Goal: Check status: Check status

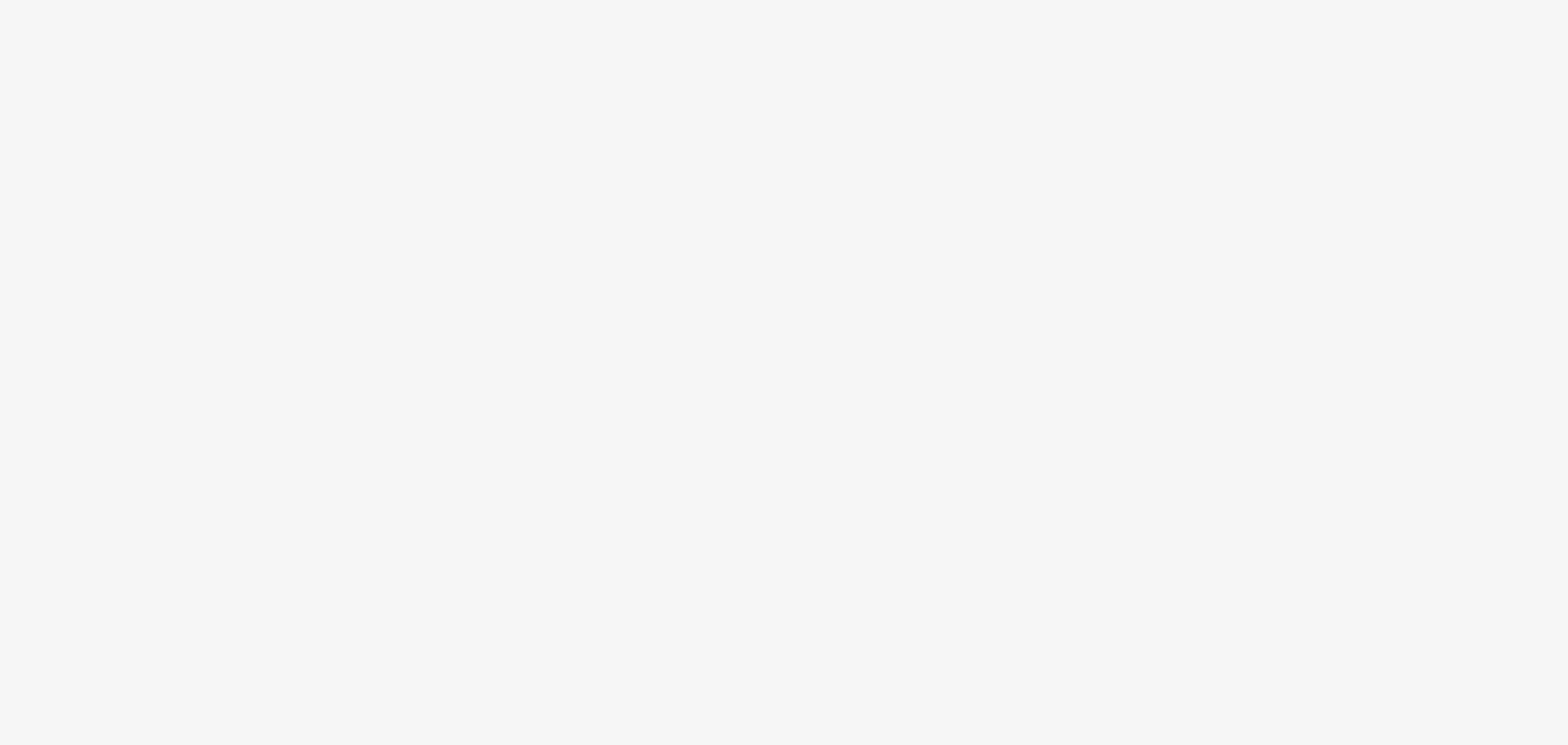
scroll to position [91, 0]
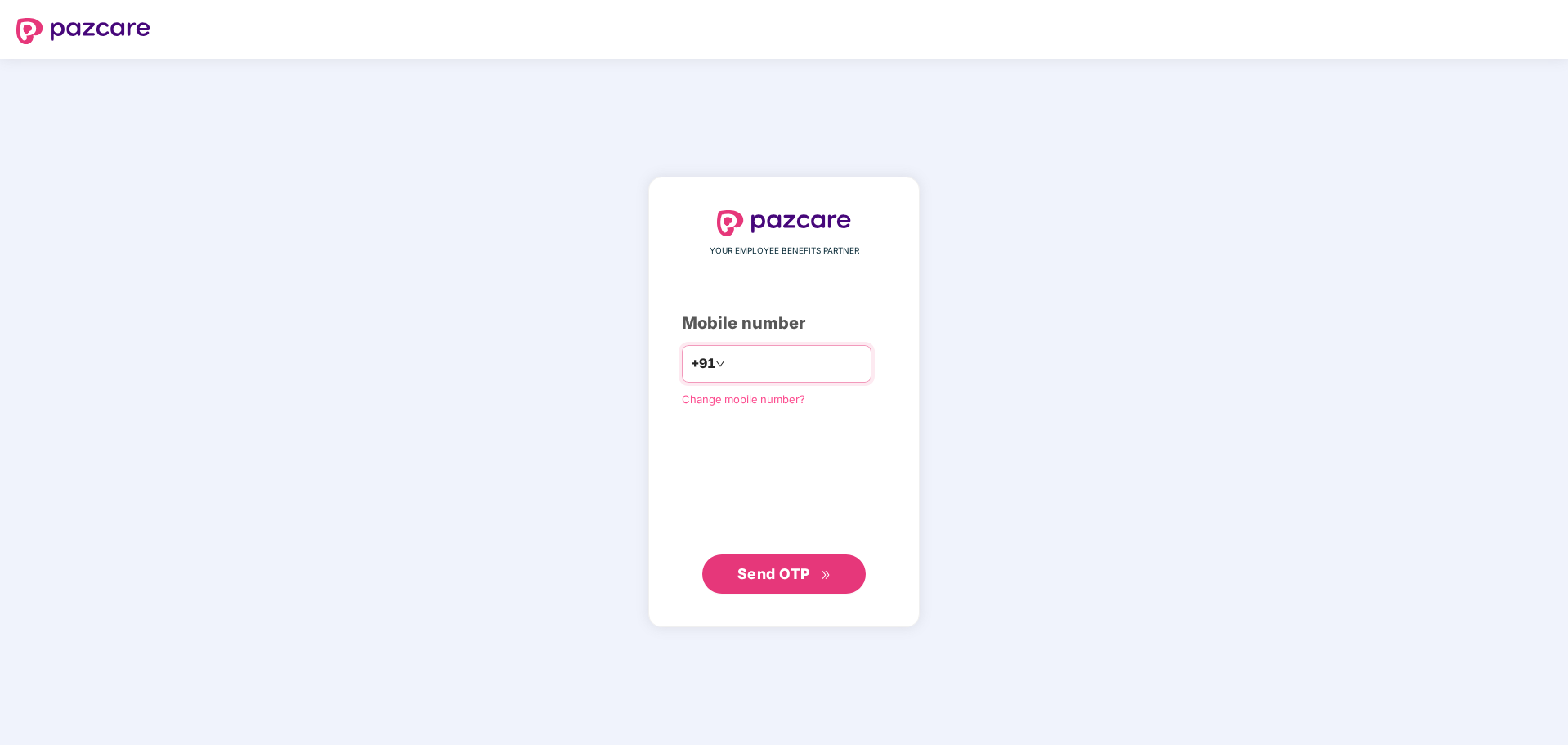
click at [760, 368] on input "number" at bounding box center [795, 363] width 134 height 26
type input "**********"
click at [807, 567] on span "Send OTP" at bounding box center [774, 573] width 73 height 17
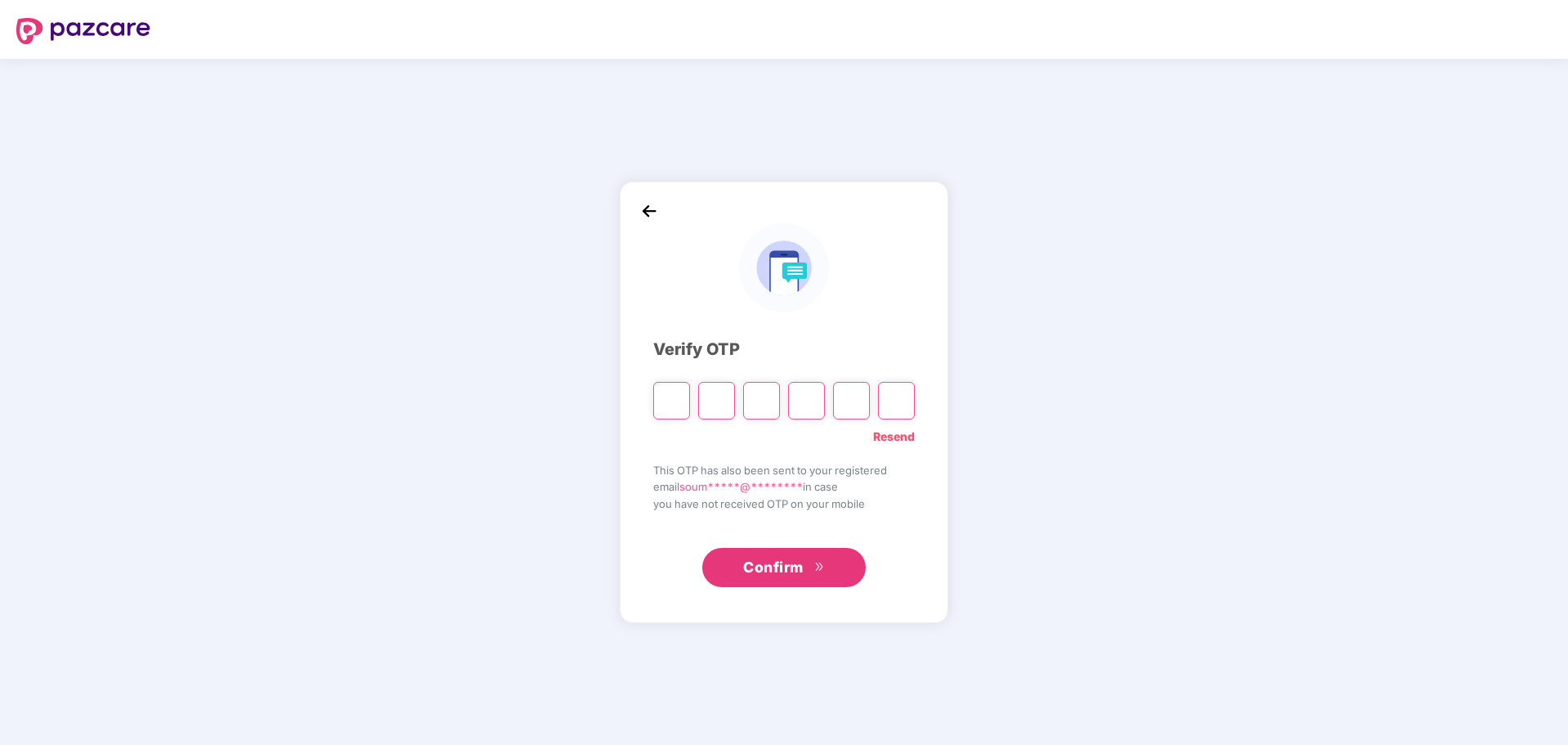
type input "*"
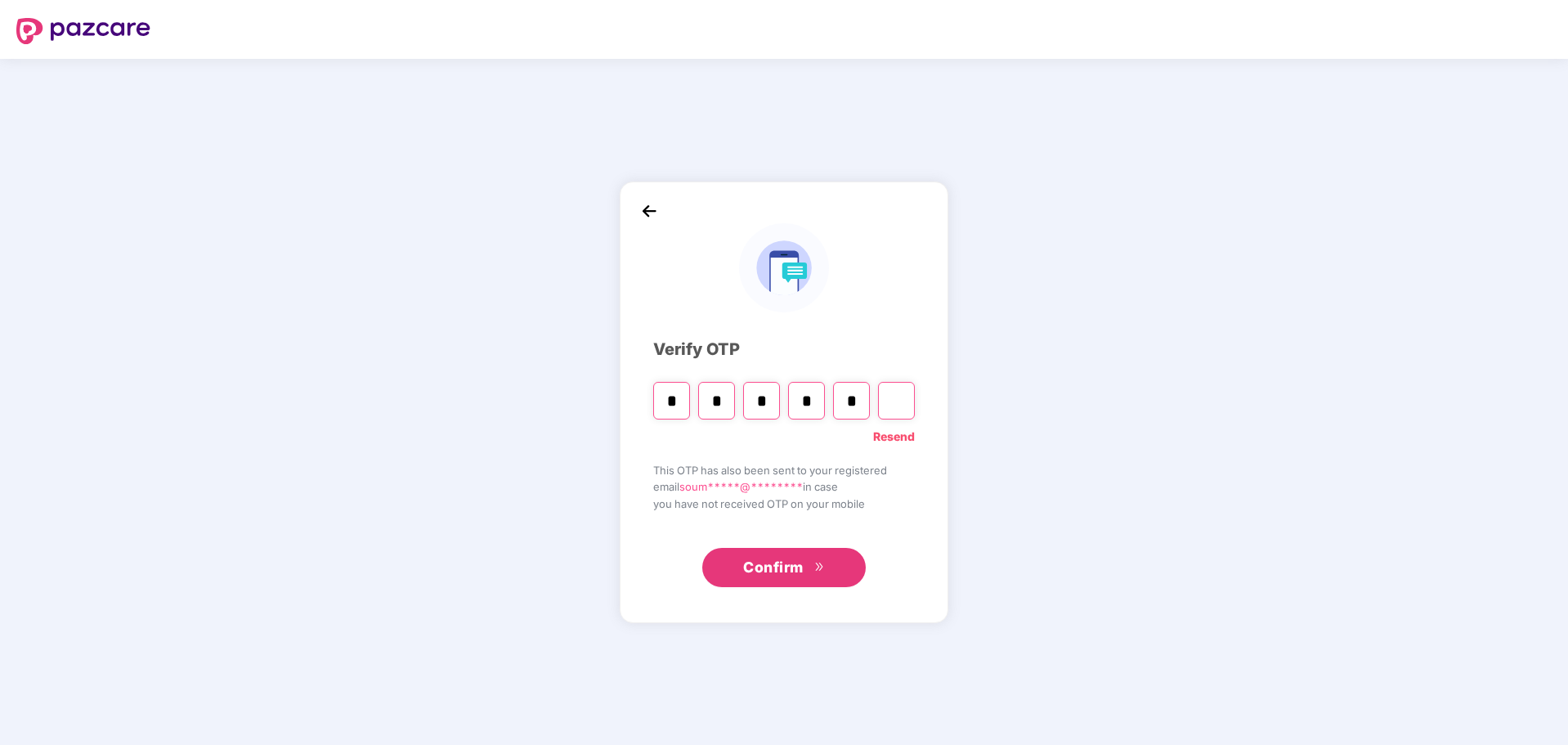
type input "*"
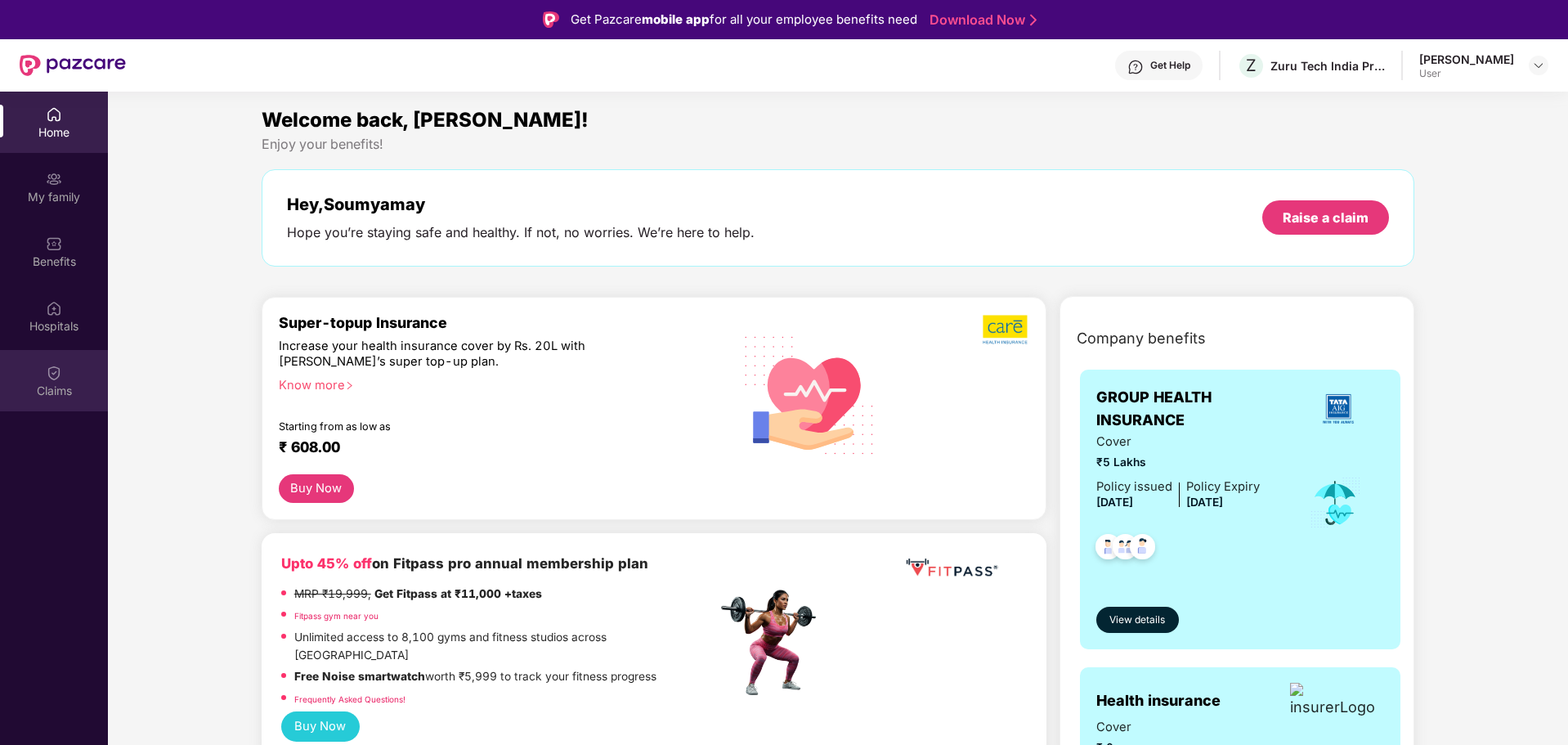
click at [41, 380] on div "Claims" at bounding box center [54, 381] width 108 height 62
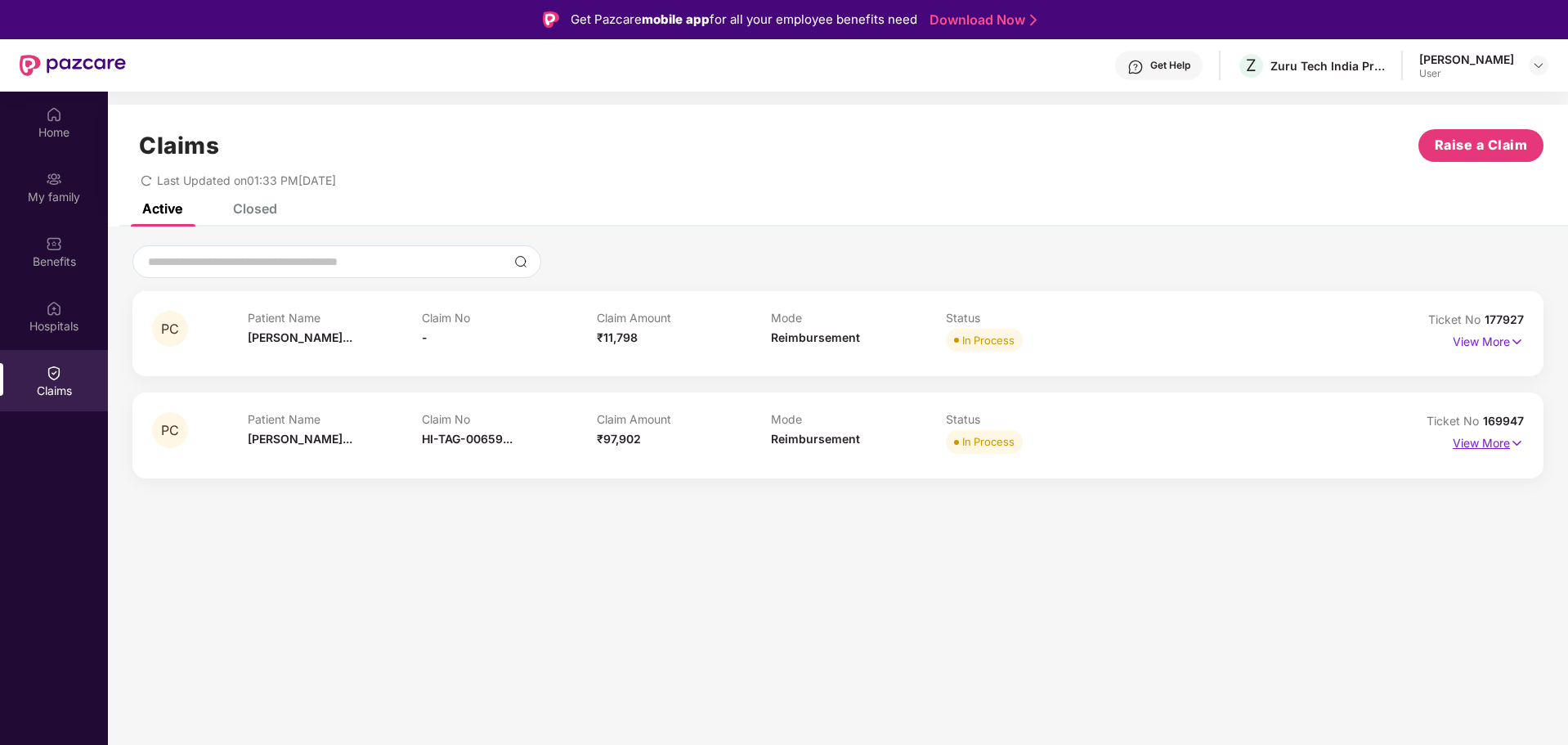
click at [1481, 452] on p "View More" at bounding box center [1489, 440] width 71 height 22
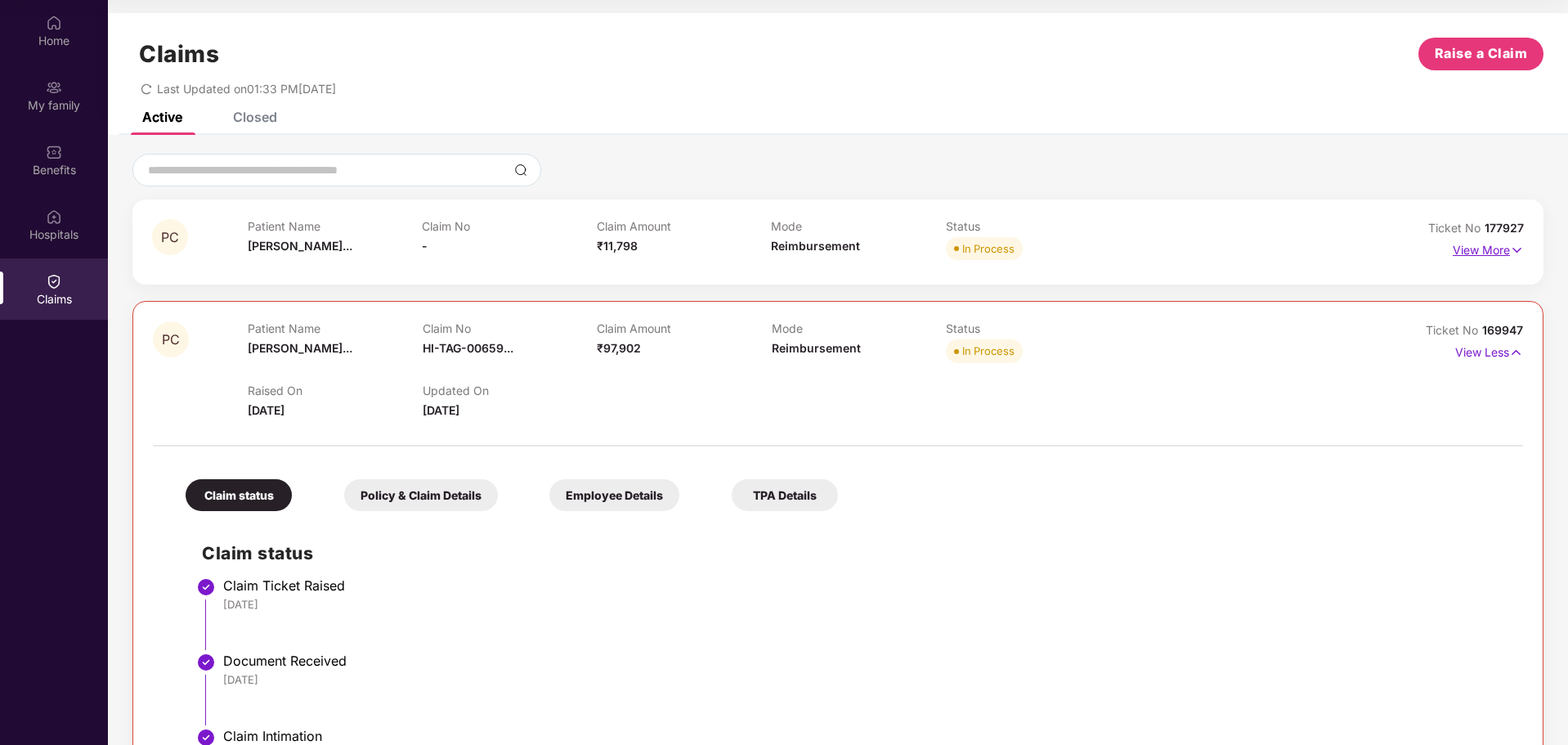
click at [1486, 254] on p "View More" at bounding box center [1489, 248] width 71 height 22
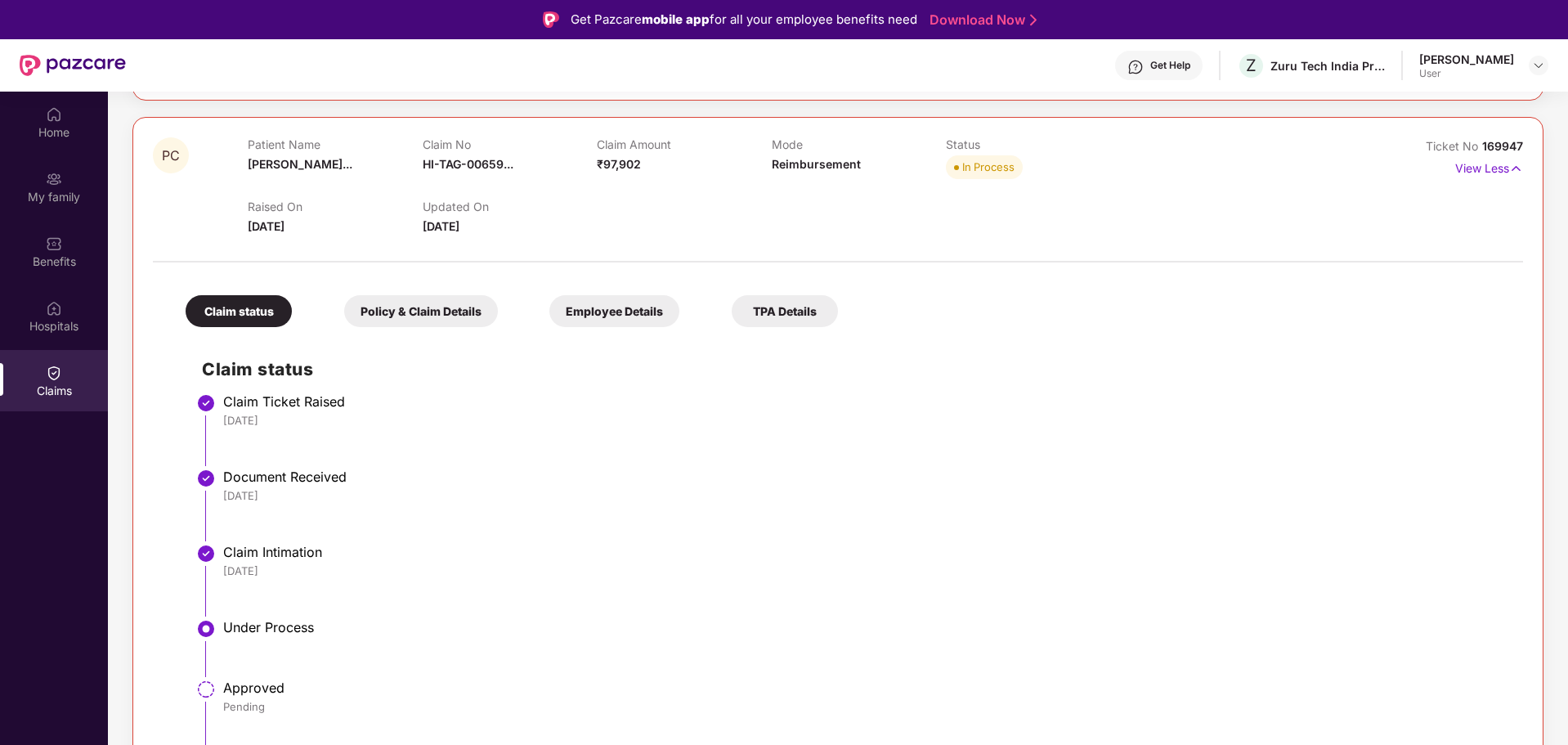
scroll to position [91, 0]
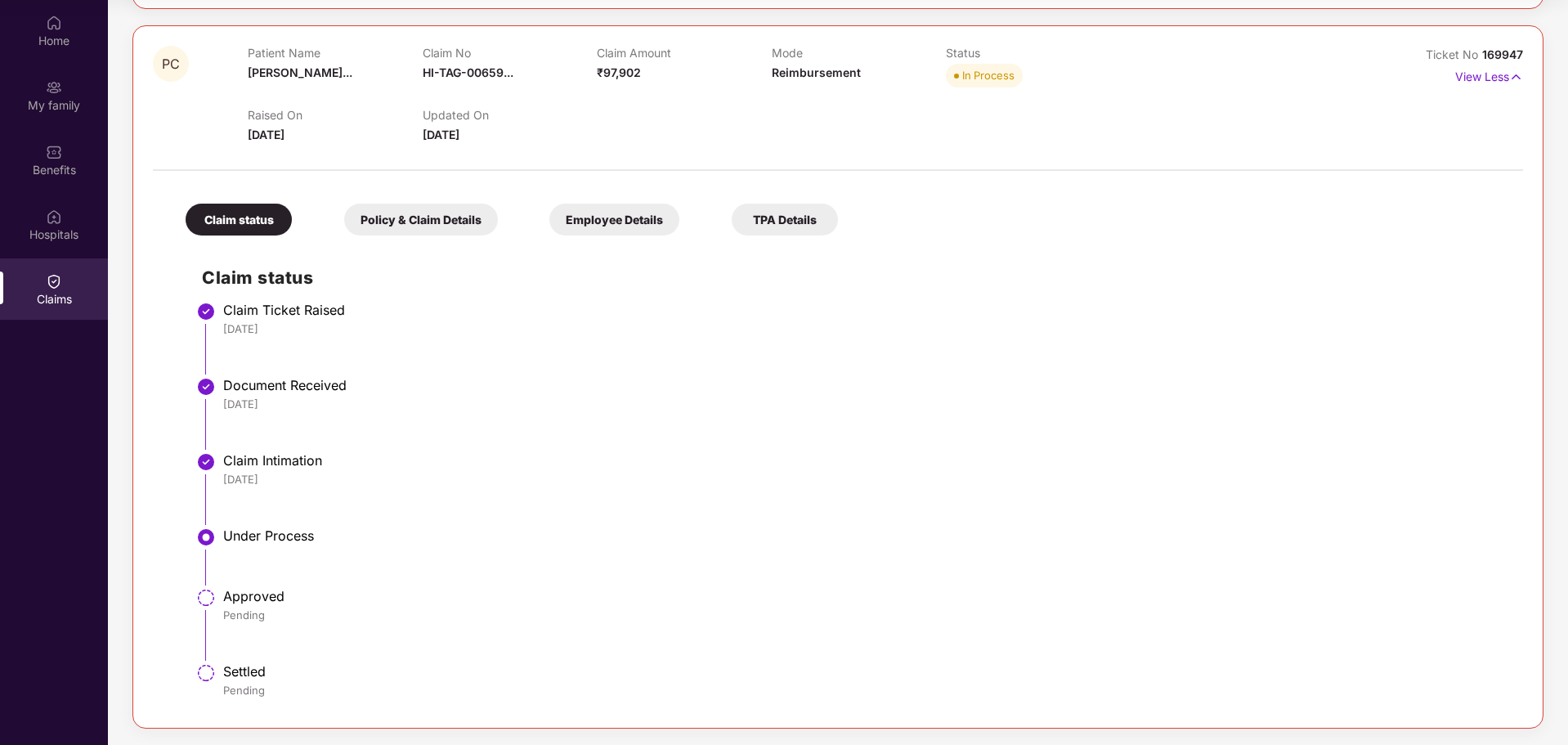
click at [430, 221] on div "Policy & Claim Details" at bounding box center [421, 219] width 154 height 32
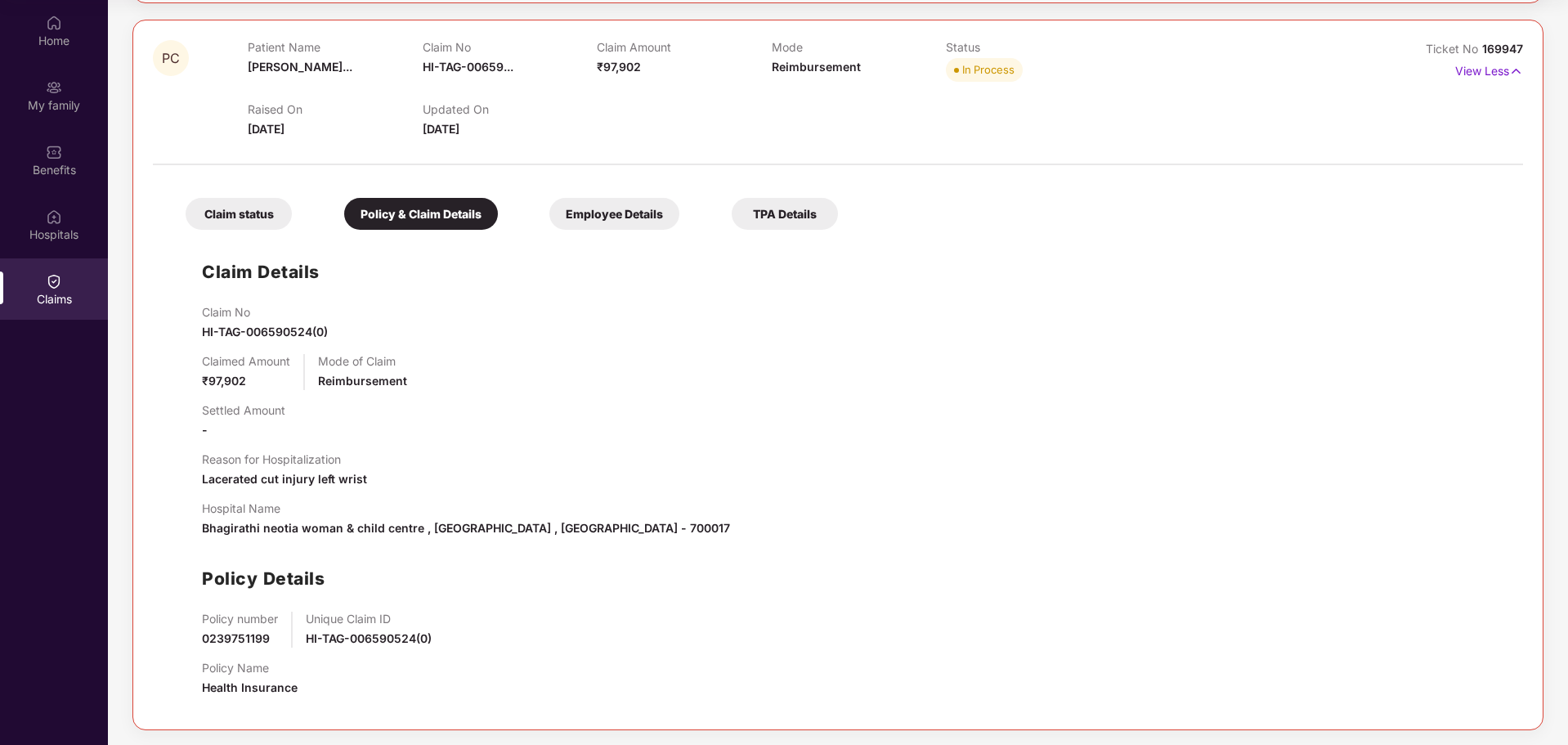
scroll to position [901, 0]
click at [241, 213] on div "Claim status" at bounding box center [238, 211] width 107 height 32
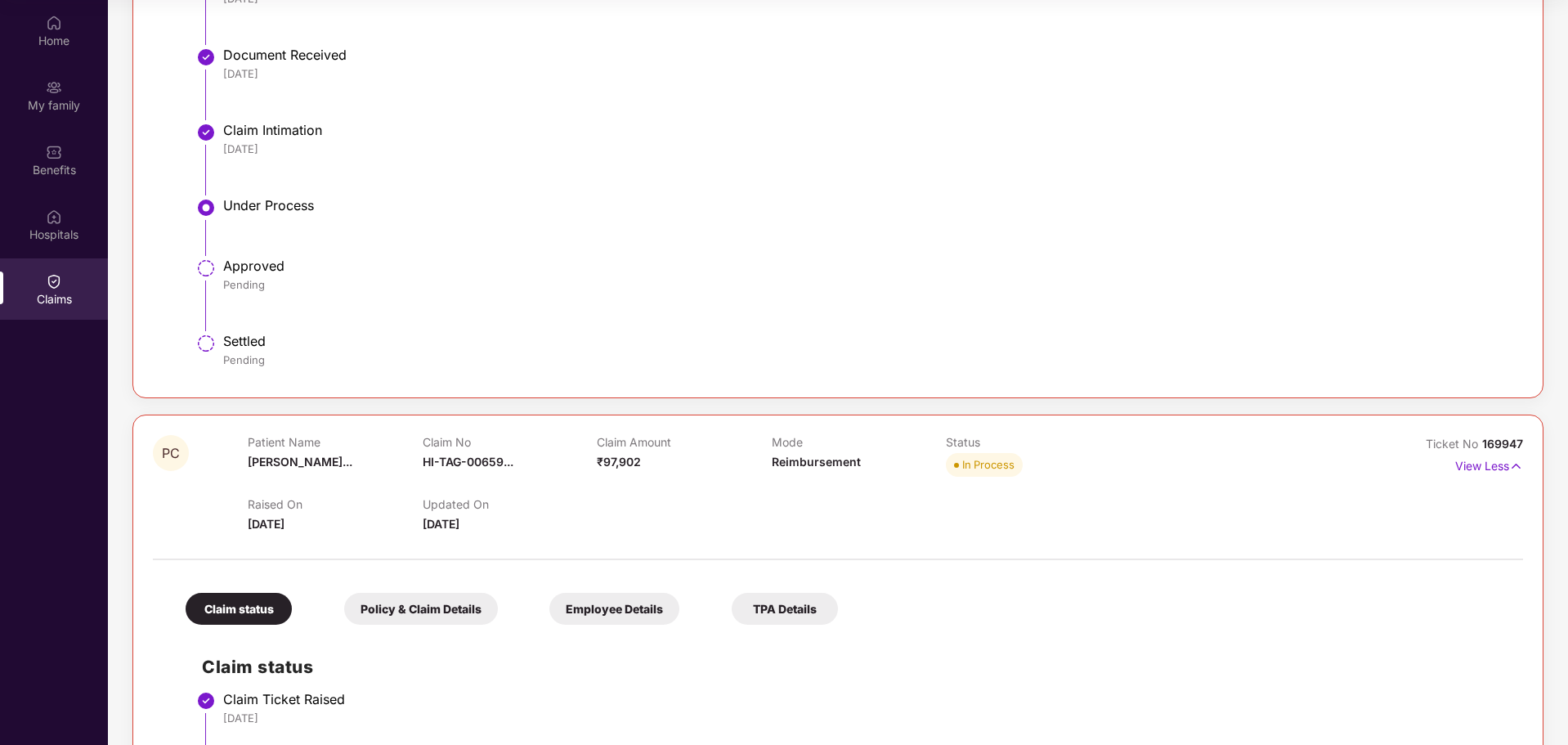
scroll to position [280, 0]
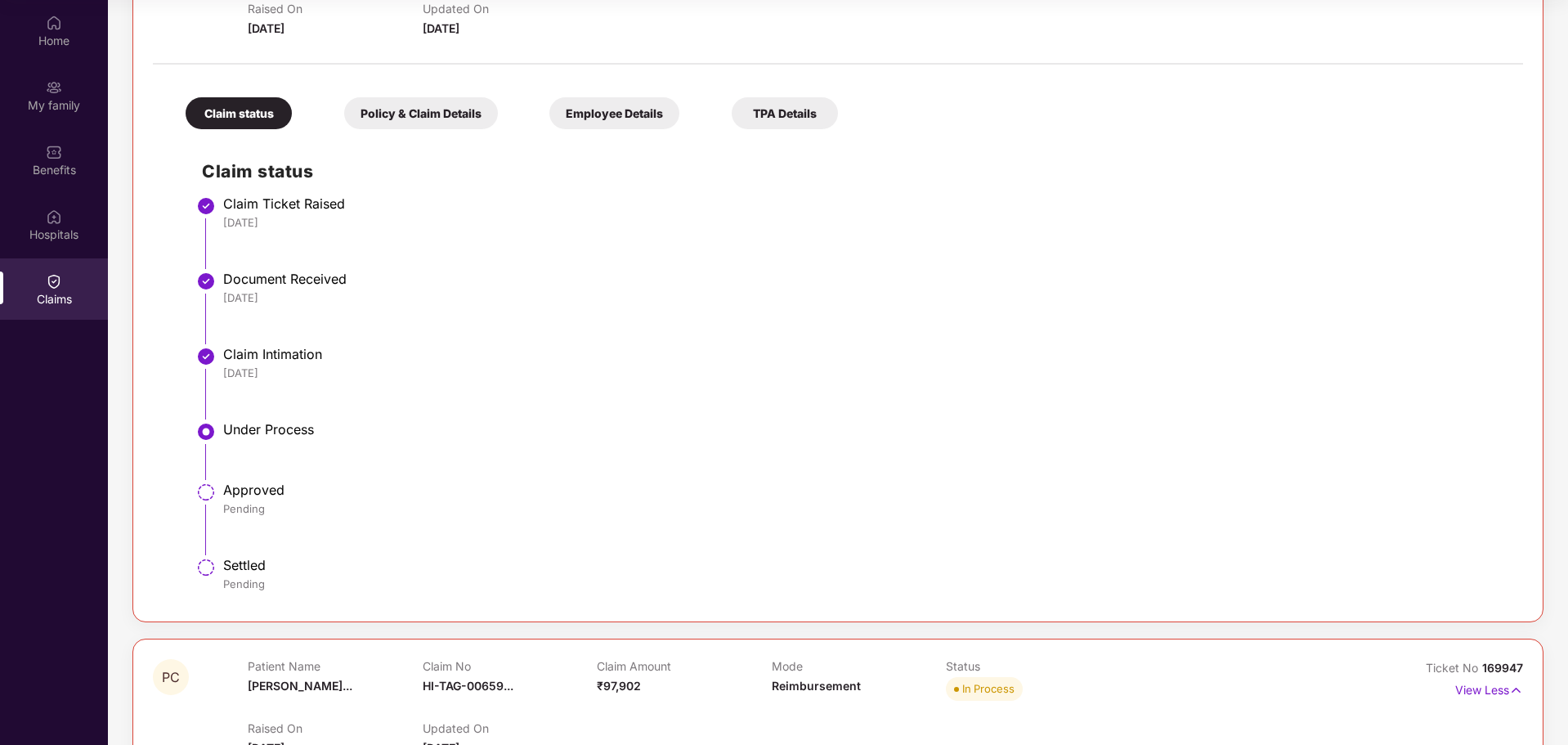
click at [416, 117] on div "Policy & Claim Details" at bounding box center [421, 112] width 154 height 32
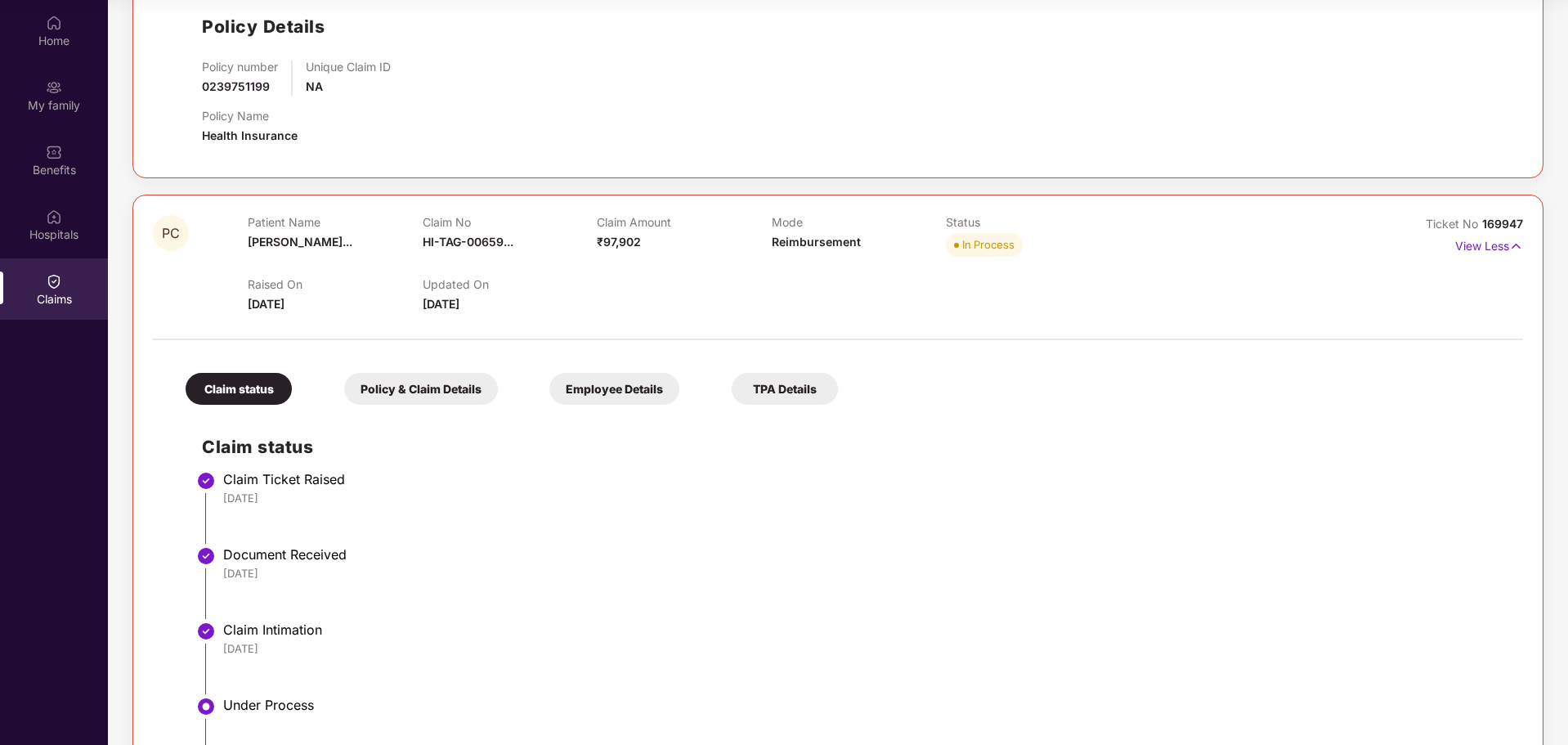
scroll to position [757, 0]
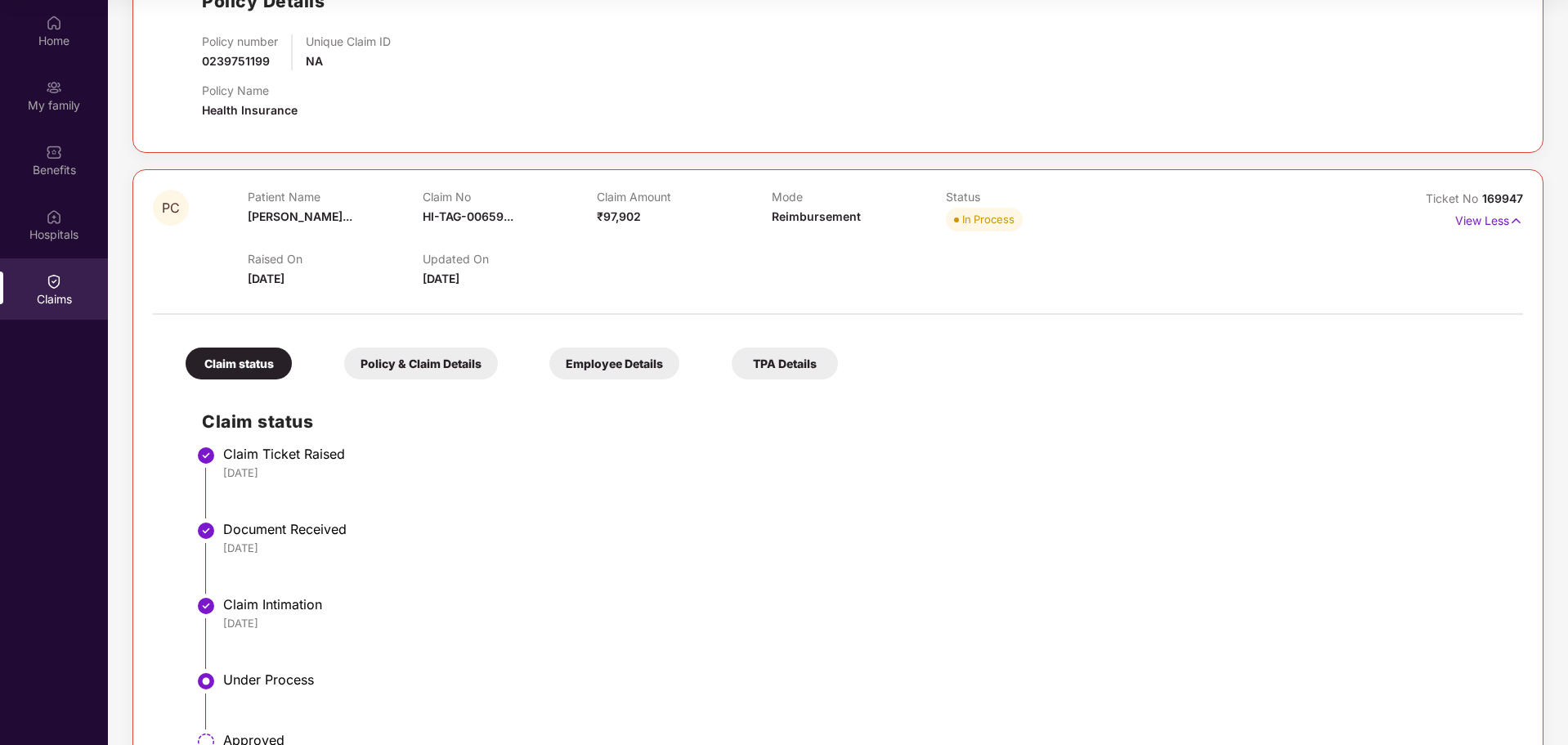
click at [411, 361] on div "Policy & Claim Details" at bounding box center [421, 363] width 154 height 32
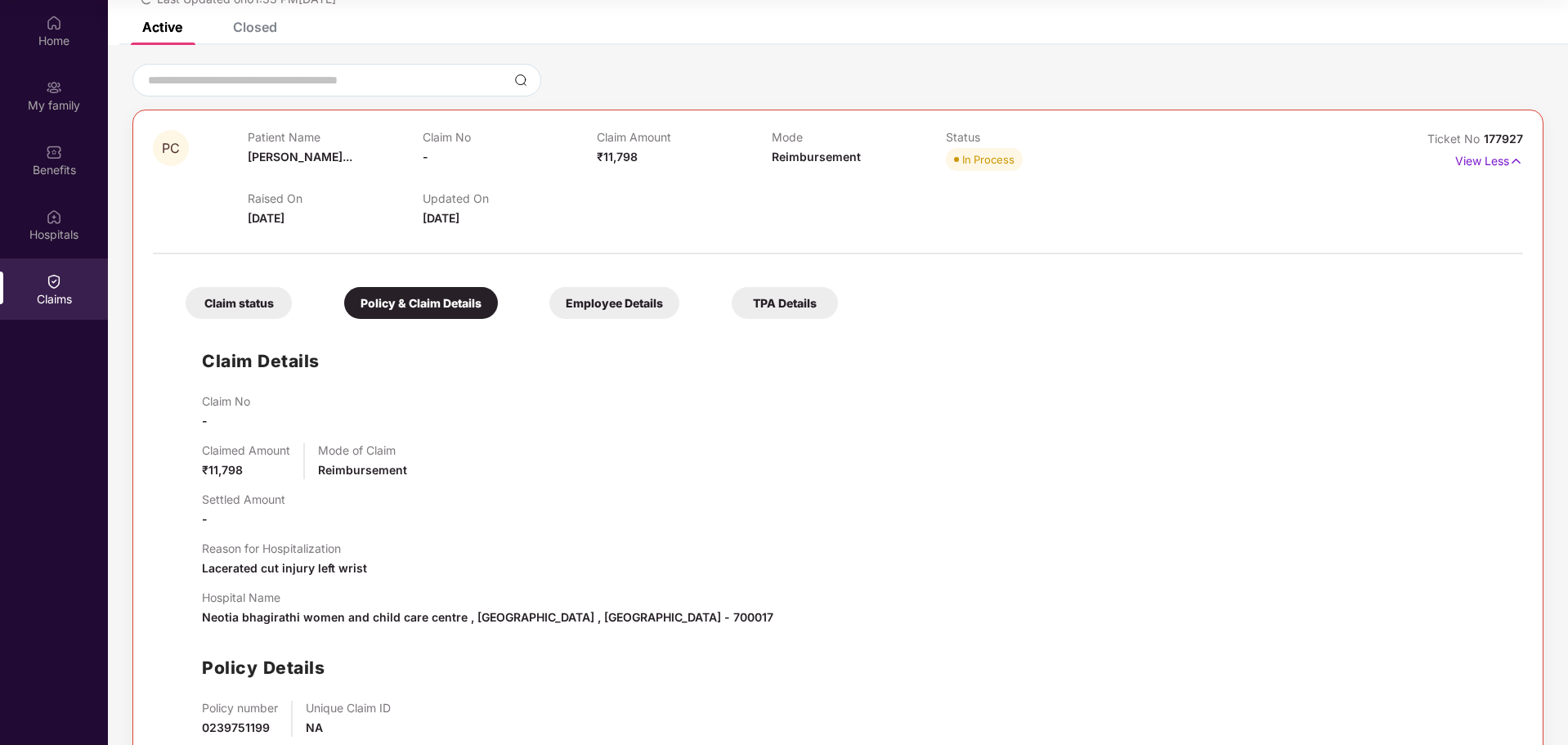
scroll to position [0, 0]
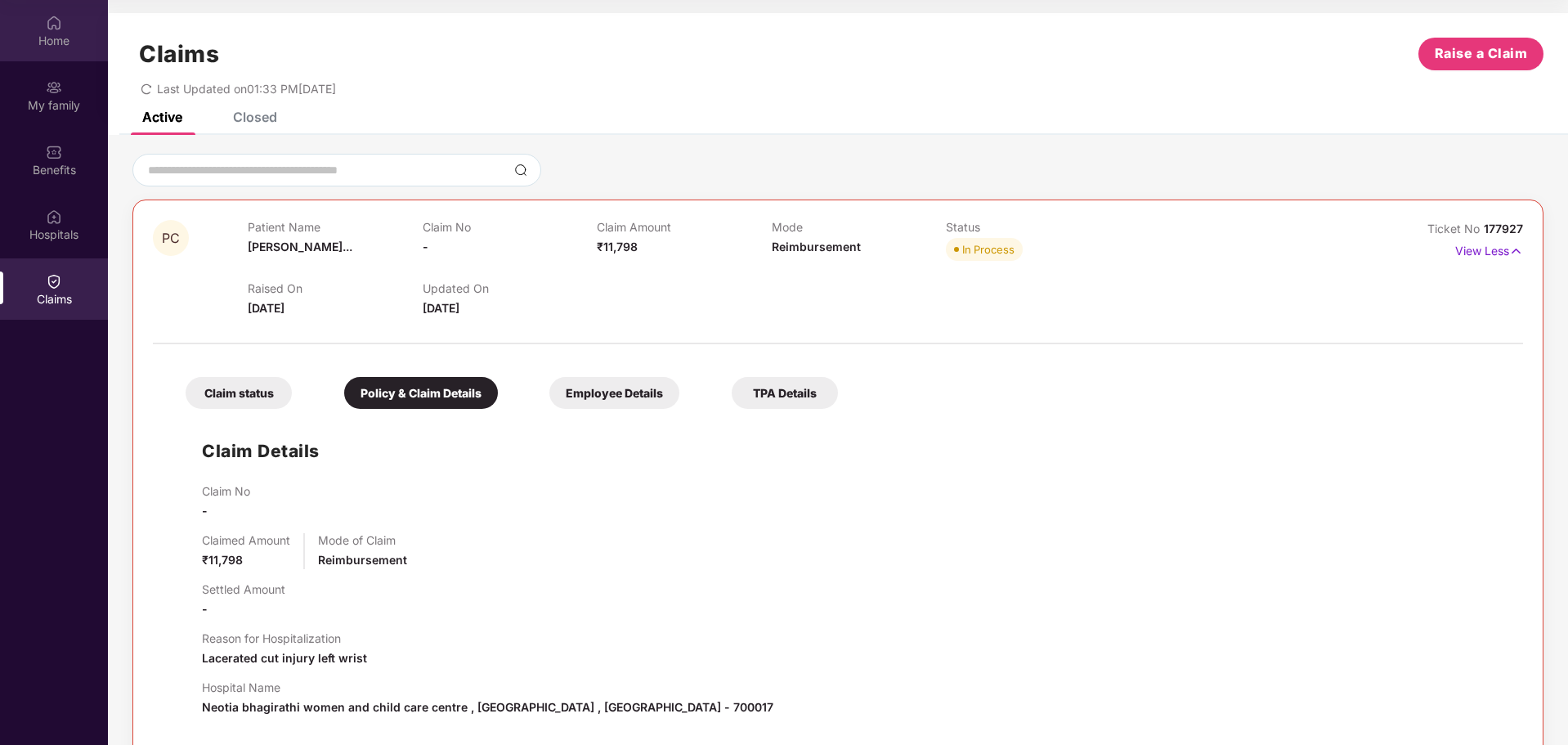
click at [48, 42] on div "Home" at bounding box center [54, 40] width 108 height 16
